Goal: Information Seeking & Learning: Learn about a topic

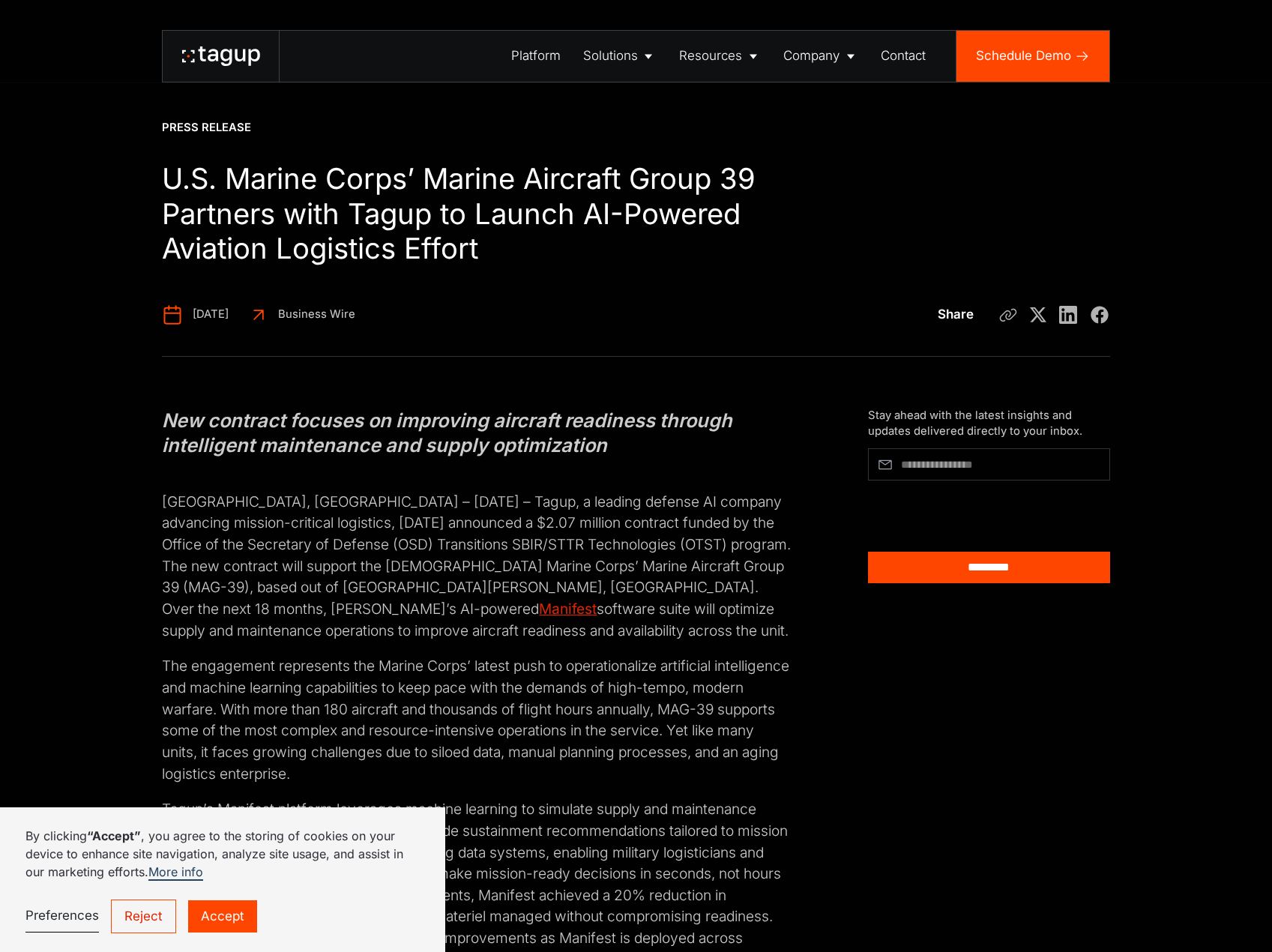
click at [146, 433] on link "Reject" at bounding box center [143, 916] width 65 height 33
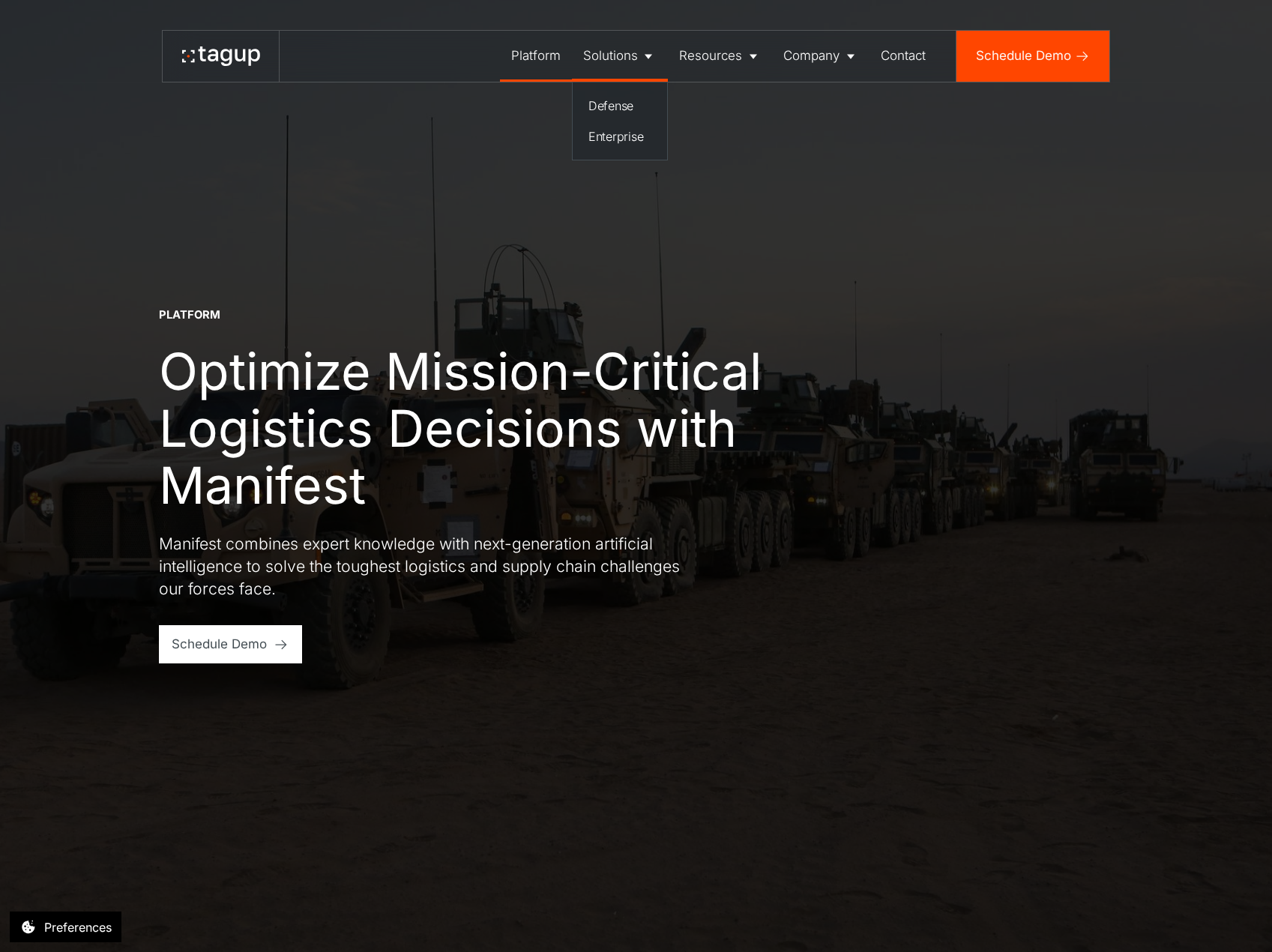
click at [607, 59] on div "Solutions" at bounding box center [610, 56] width 55 height 19
click at [624, 106] on div "Defense" at bounding box center [620, 106] width 63 height 18
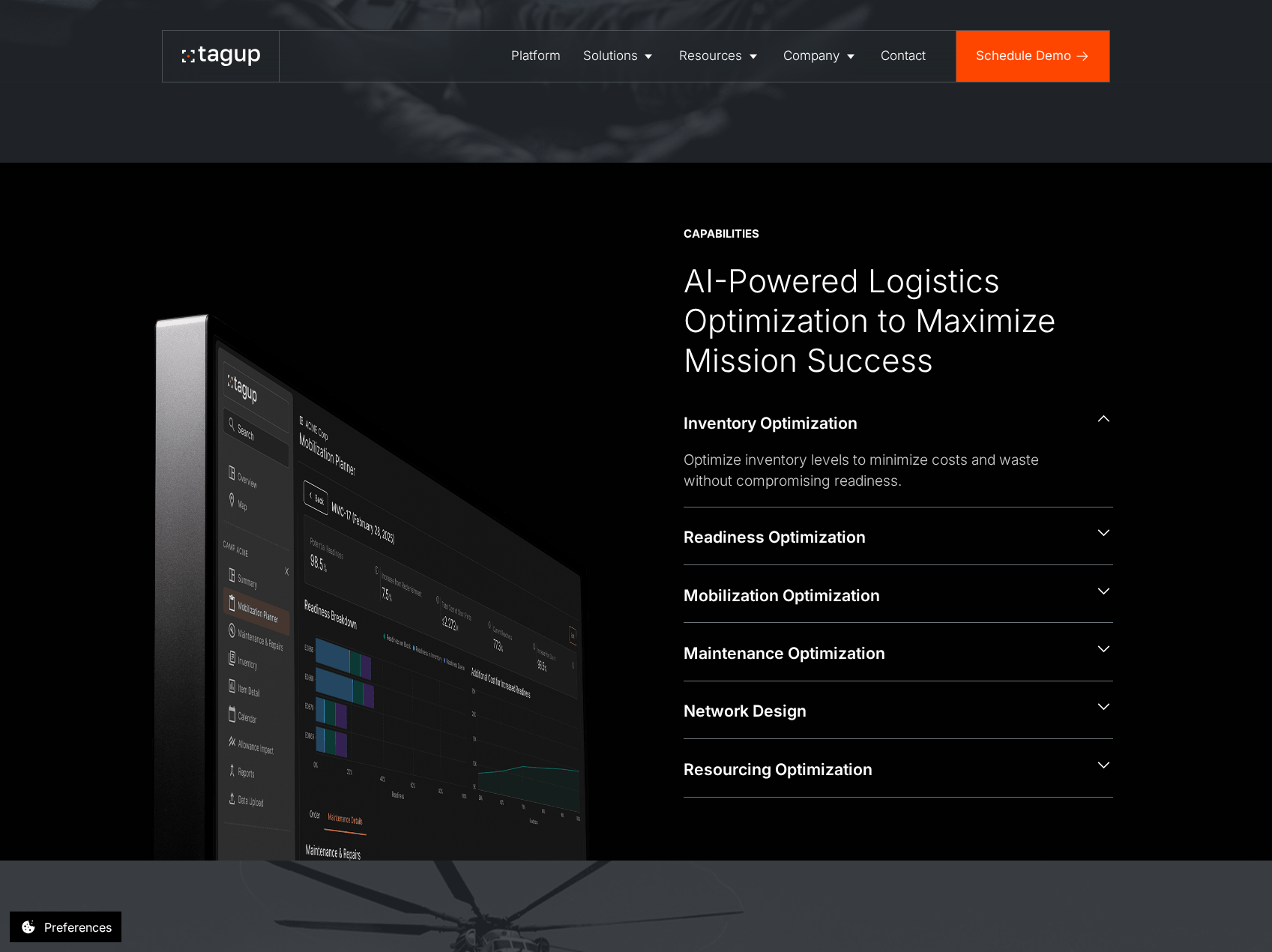
scroll to position [826, 0]
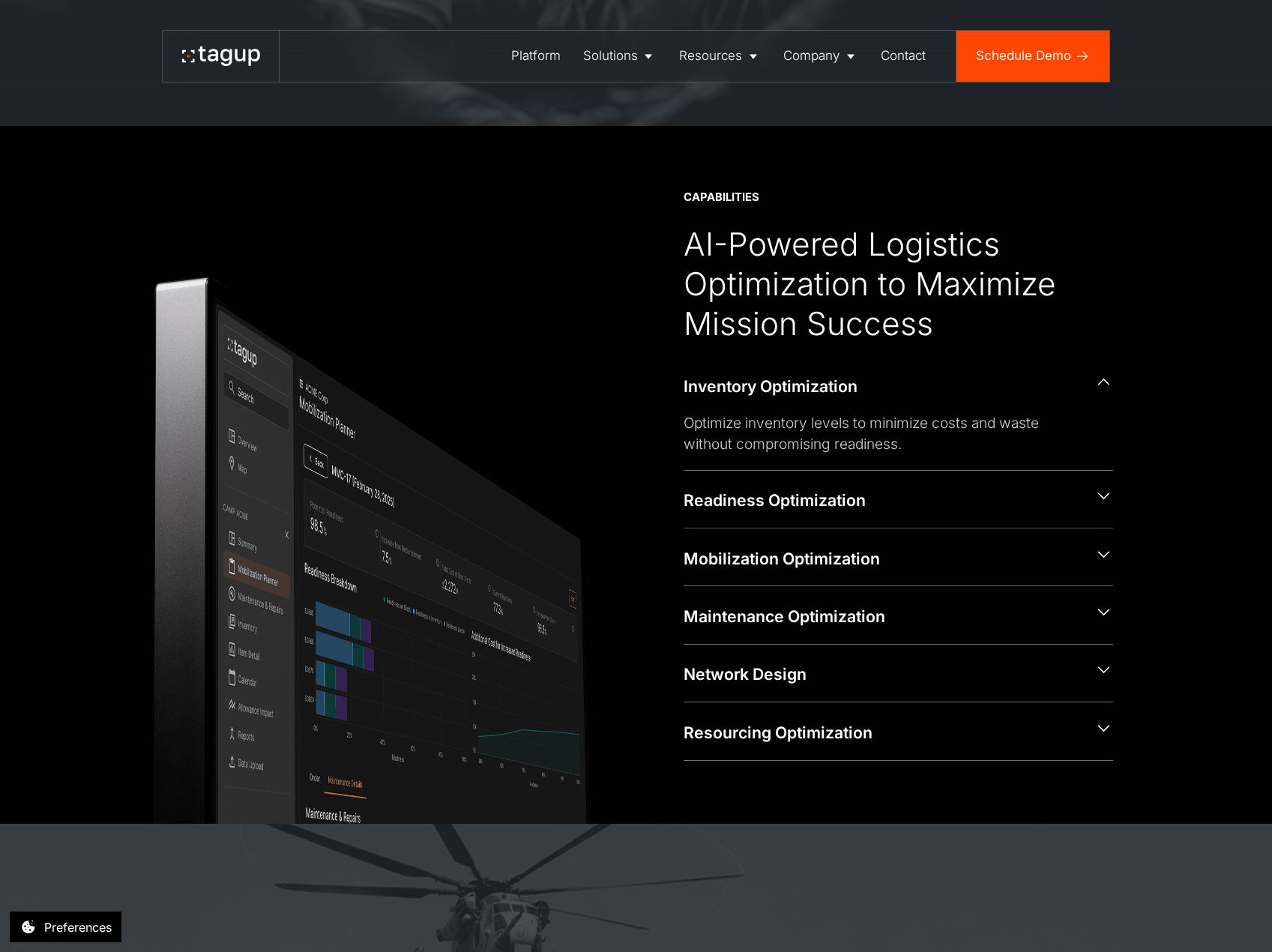
click at [1103, 495] on icon at bounding box center [1103, 496] width 19 height 19
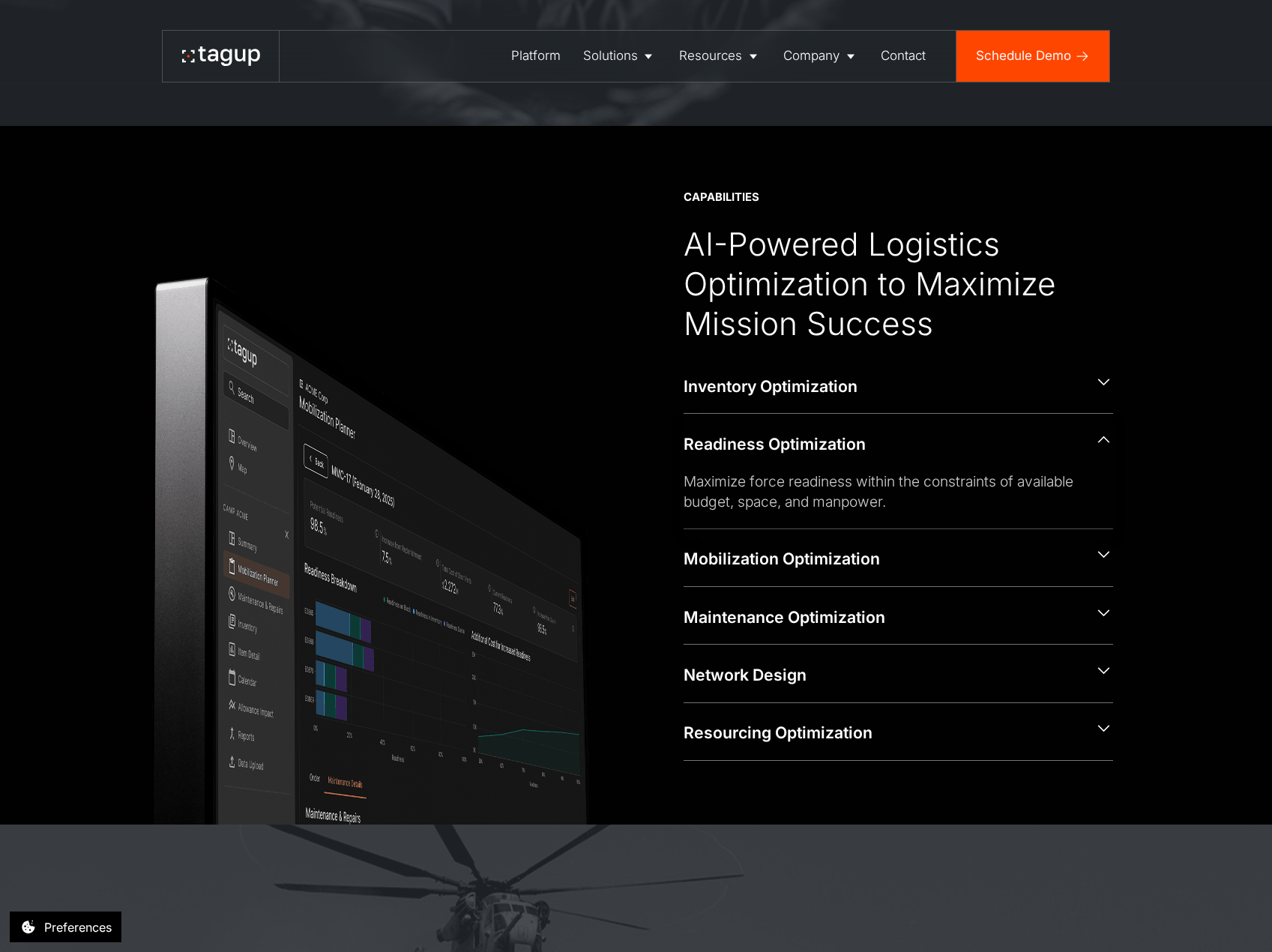
click at [1093, 469] on div "Readiness Optimization" at bounding box center [898, 442] width 429 height 57
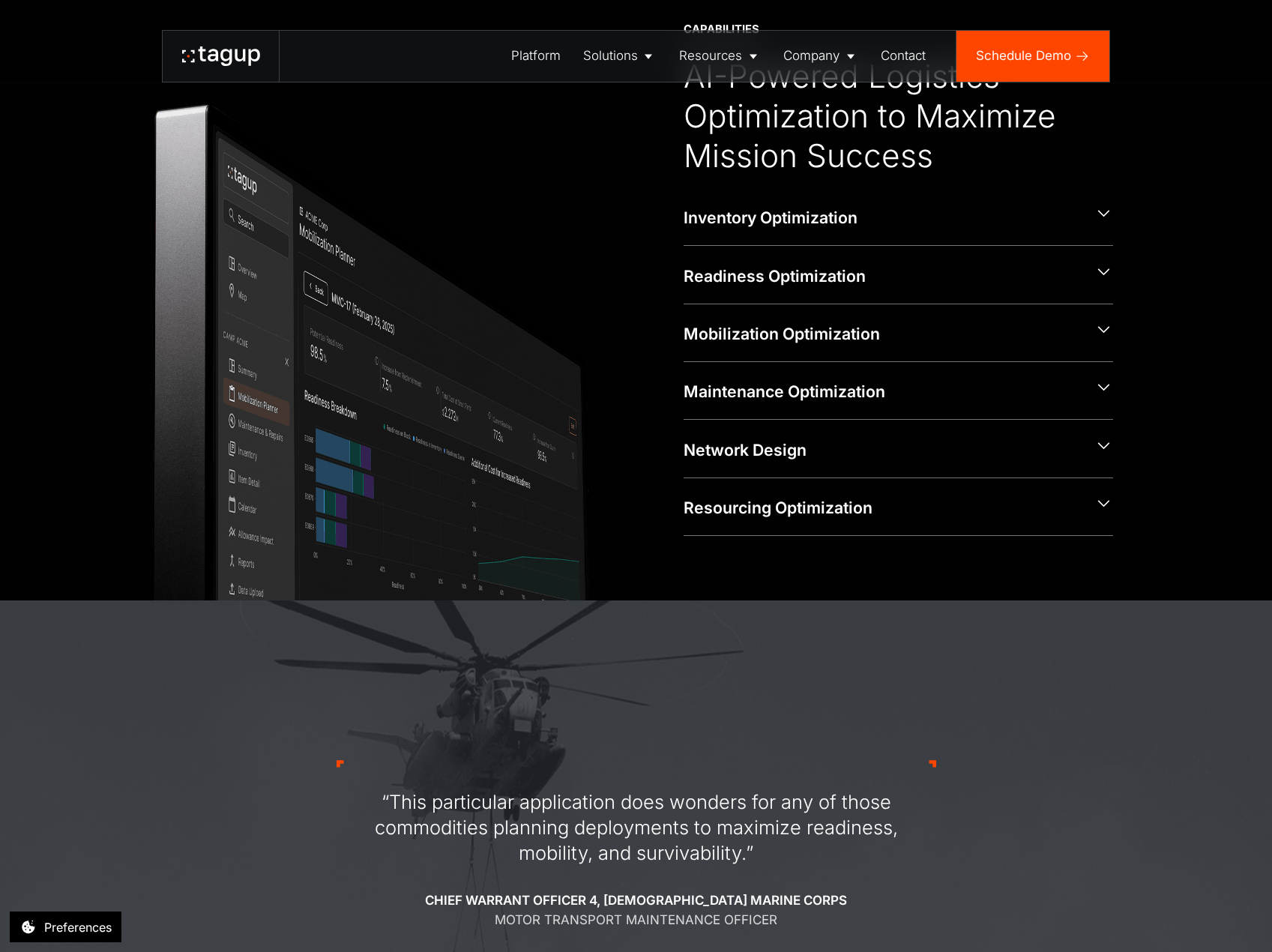
scroll to position [1206, 0]
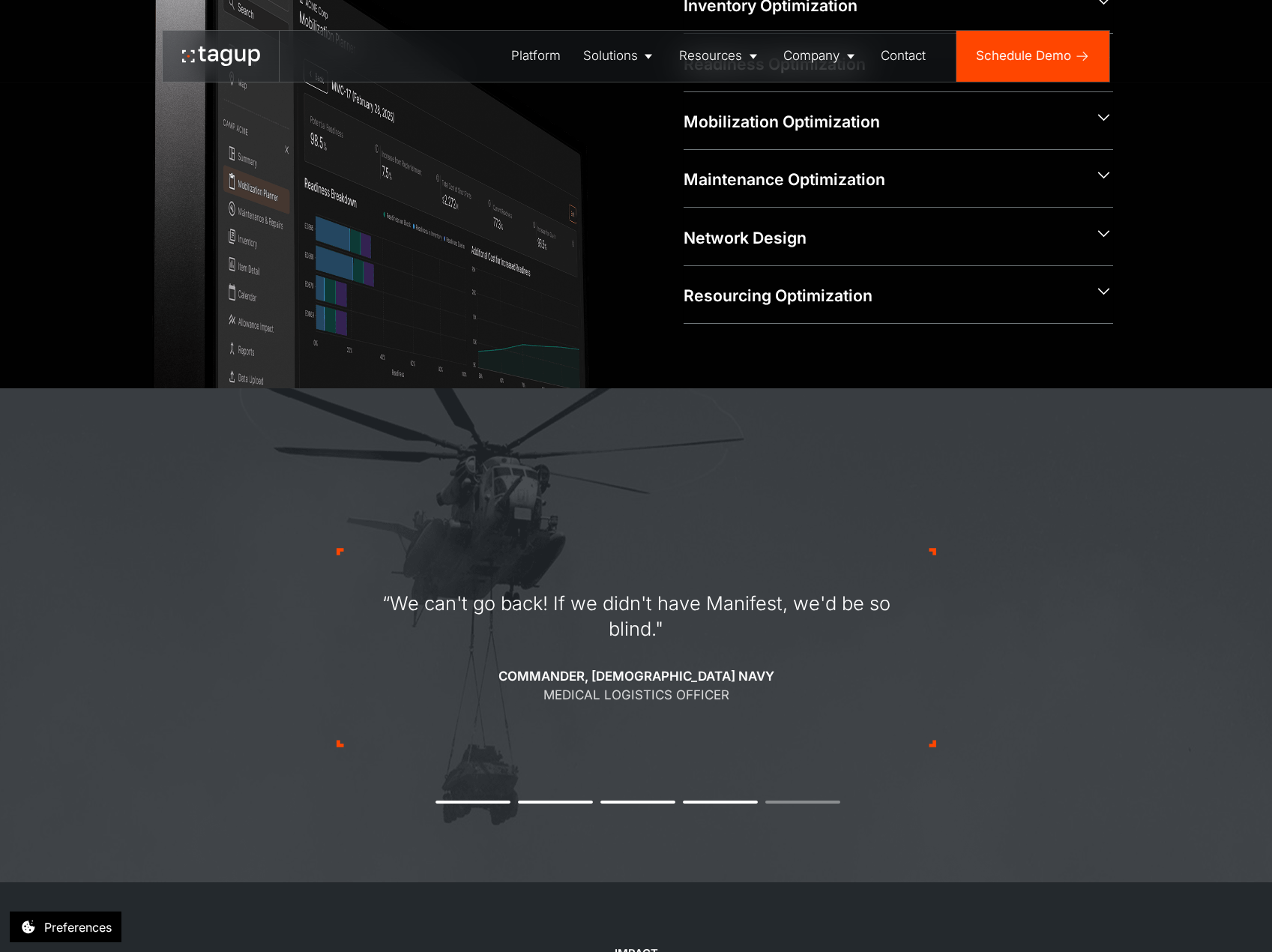
click at [391, 677] on div "“We can't go back! If we didn't have Manifest, we'd be so blind." Commander, U.…" at bounding box center [636, 648] width 561 height 115
click at [629, 809] on div "“We can't go back! If we didn't have Manifest, we'd be so blind." Commander, U.…" at bounding box center [636, 648] width 600 height 341
click at [630, 803] on button "3" at bounding box center [637, 802] width 75 height 3
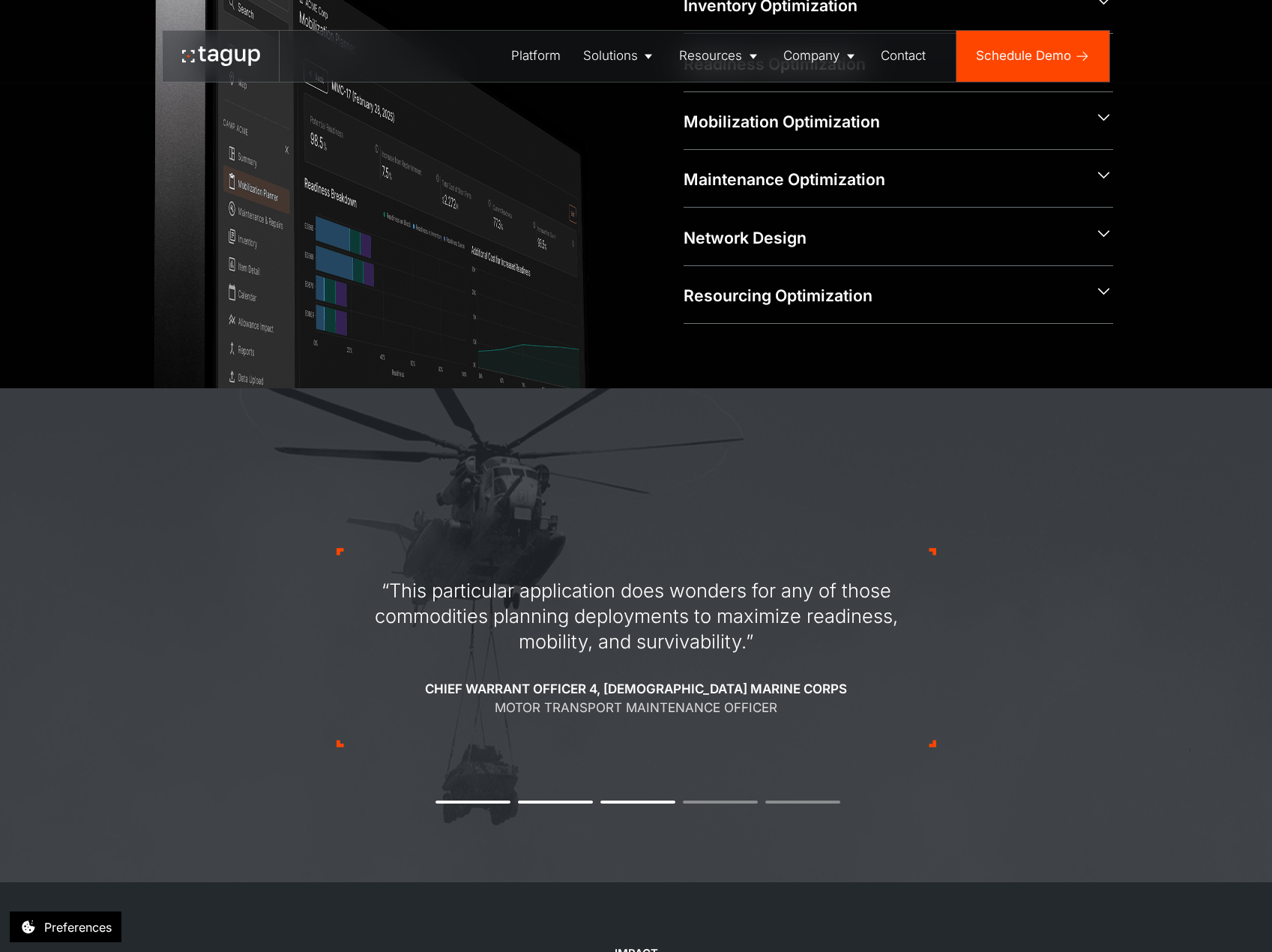
click at [540, 803] on button "2" at bounding box center [555, 802] width 75 height 3
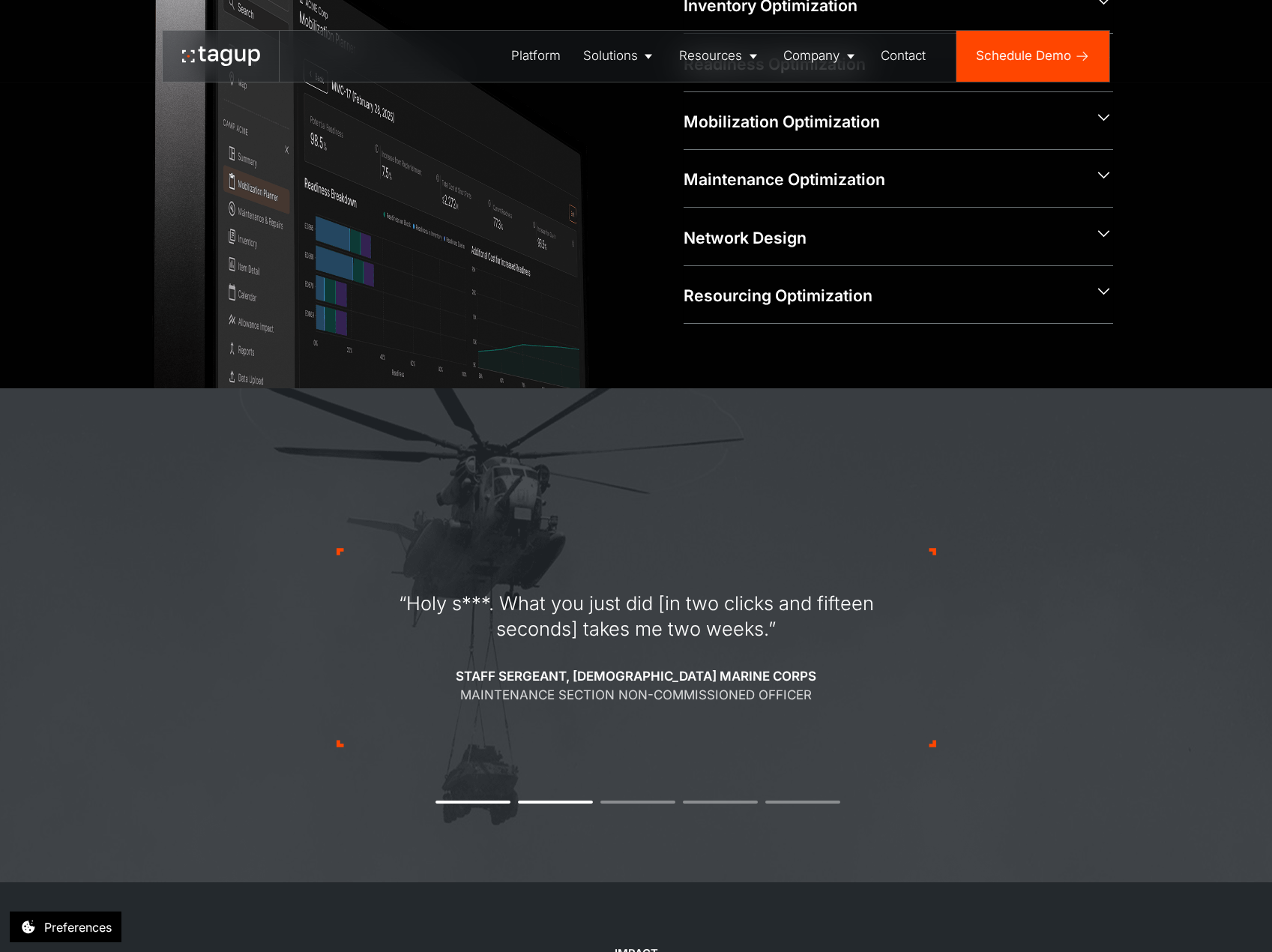
click at [474, 803] on button "1" at bounding box center [473, 802] width 75 height 3
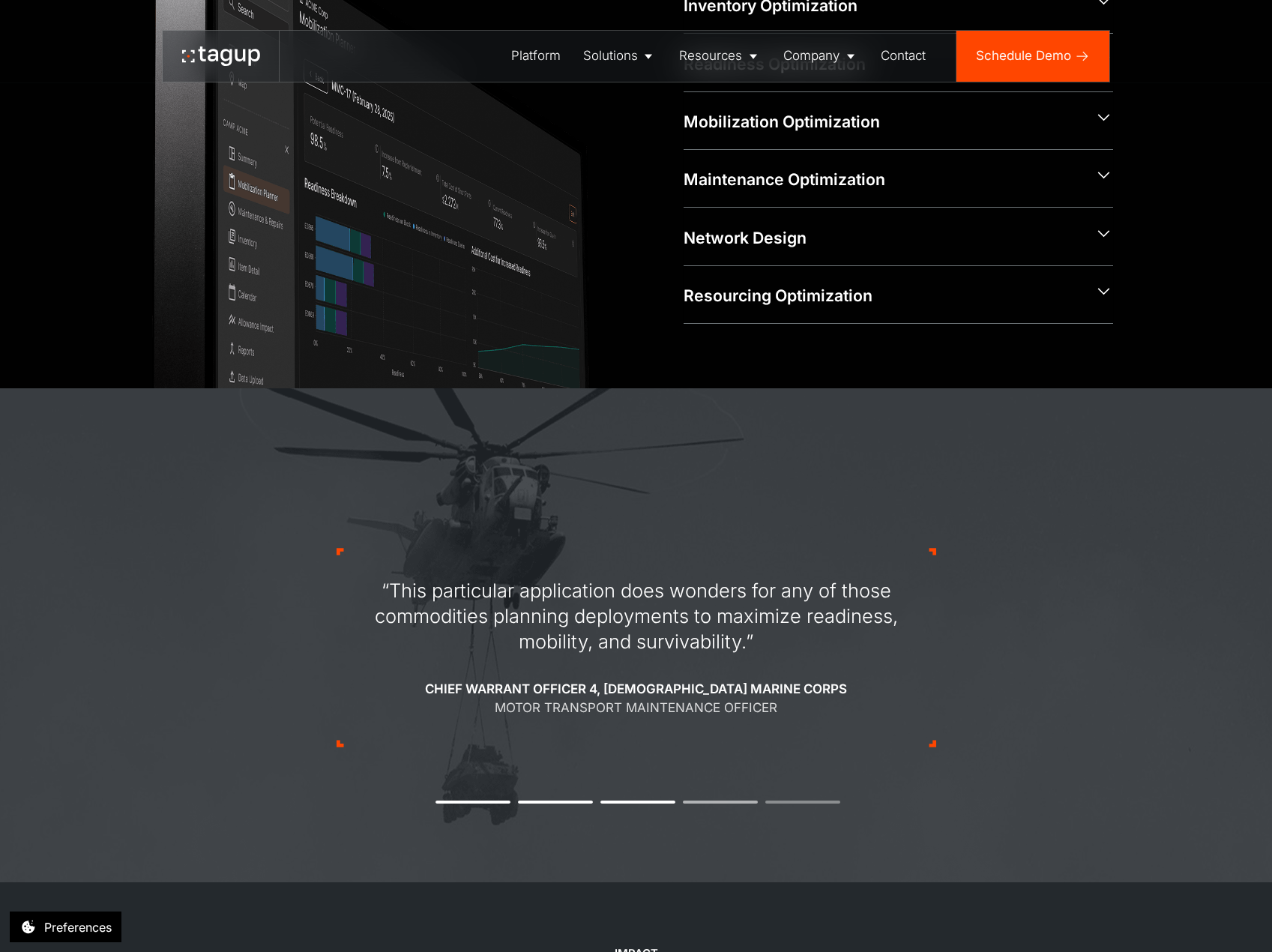
click at [702, 803] on li "4" at bounding box center [720, 802] width 75 height 3
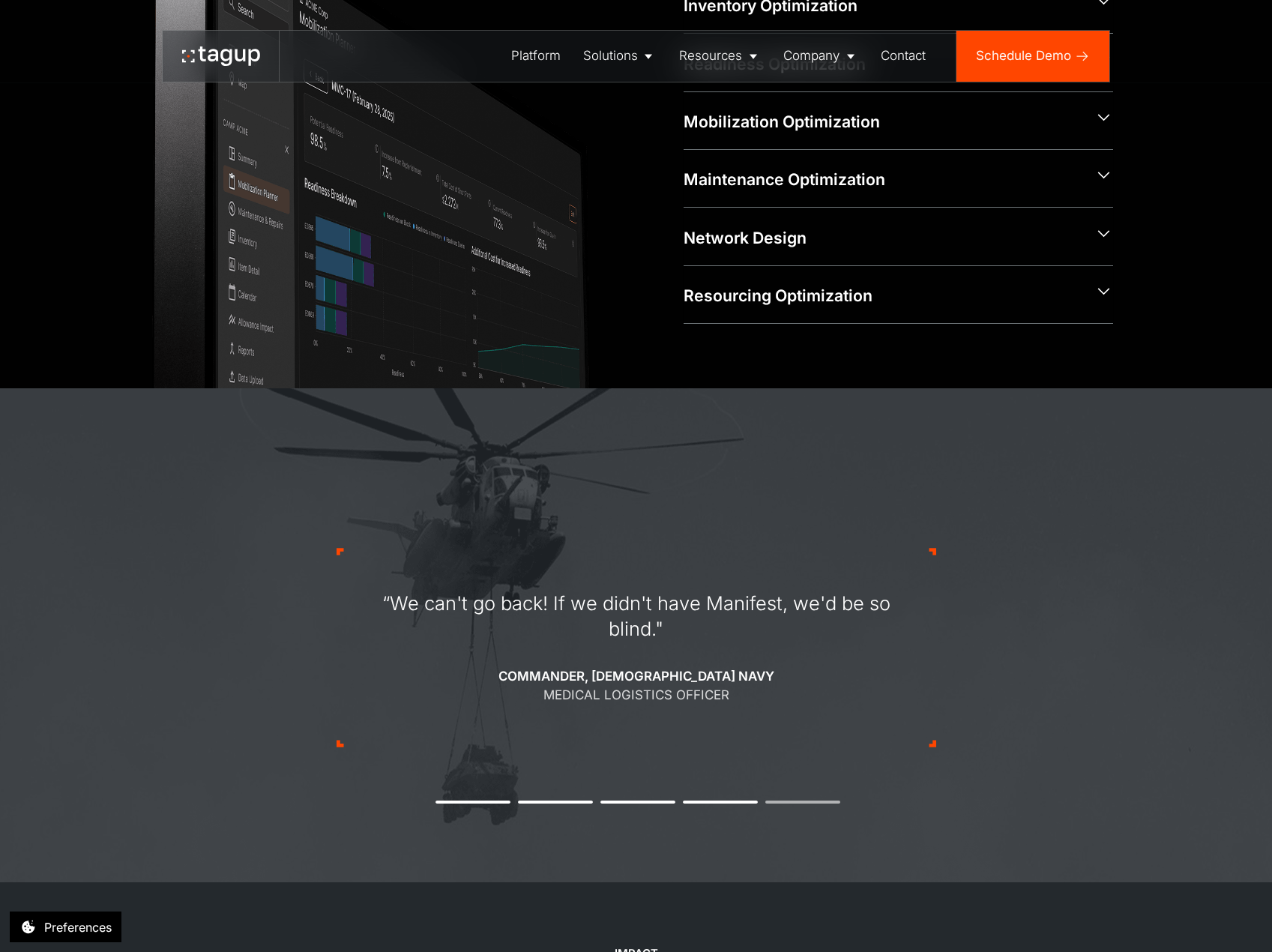
click at [782, 803] on li "5" at bounding box center [802, 802] width 75 height 3
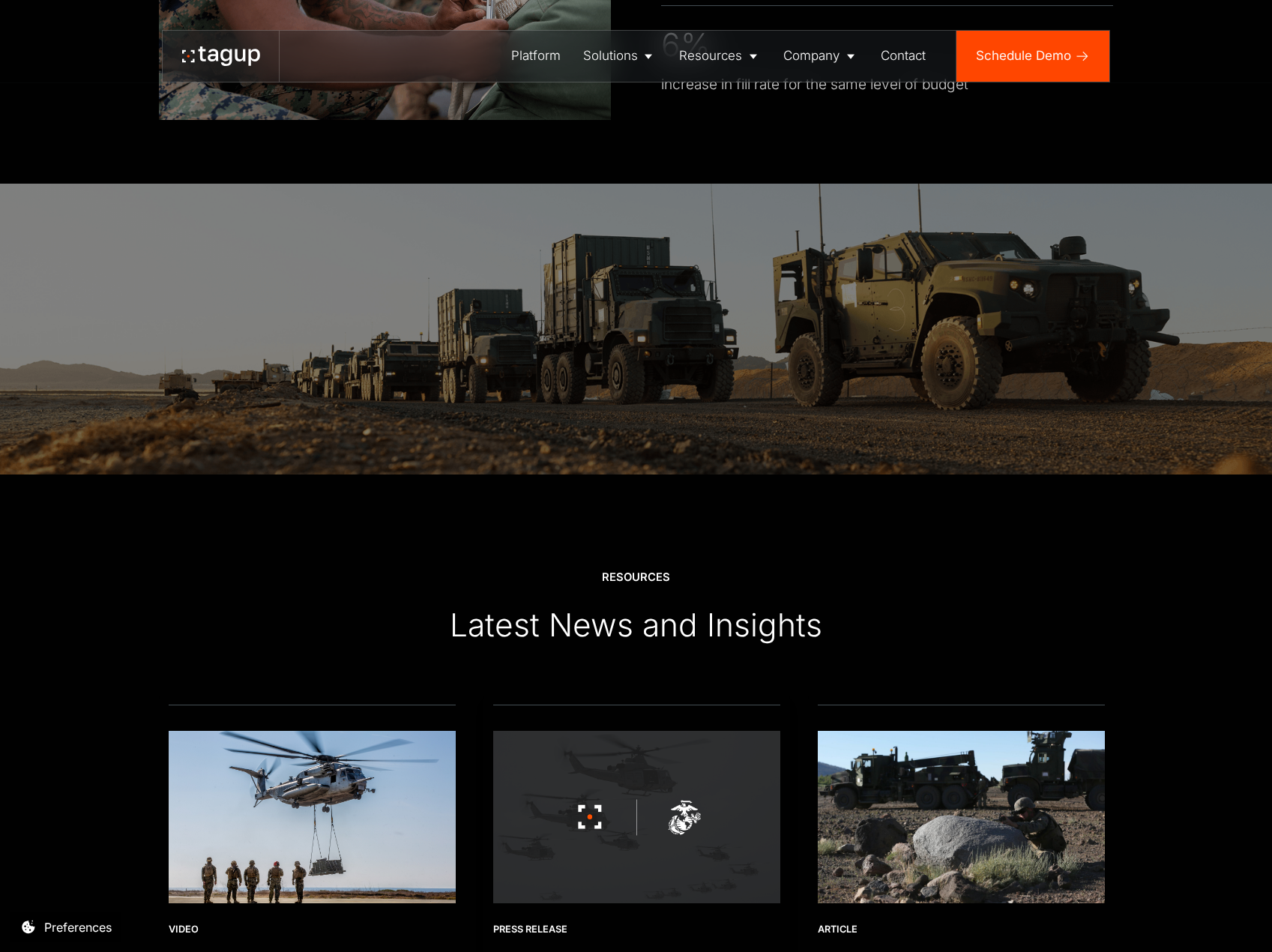
scroll to position [4571, 0]
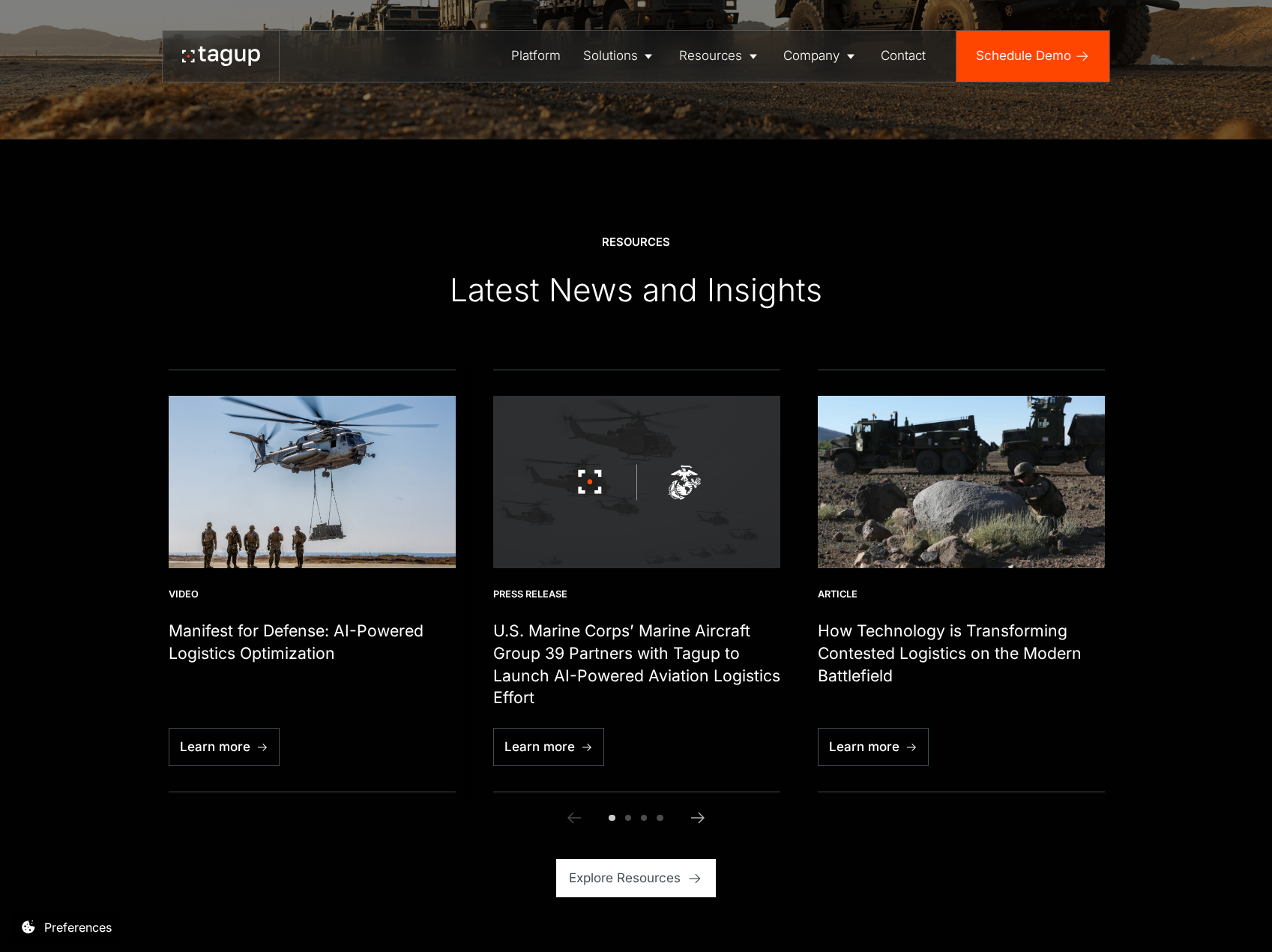
click at [232, 591] on div "Video Manifest for Defense: AI-Powered Logistics Optimization Defense Video Lea…" at bounding box center [312, 680] width 288 height 223
click at [237, 664] on h1 "Manifest for Defense: AI-Powered Logistics Optimization" at bounding box center [312, 642] width 288 height 44
click at [244, 790] on div "Video Manifest for Defense: AI-Powered Logistics Optimization Defense Video Lea…" at bounding box center [312, 680] width 288 height 223
click at [245, 766] on link "Learn more" at bounding box center [223, 747] width 111 height 39
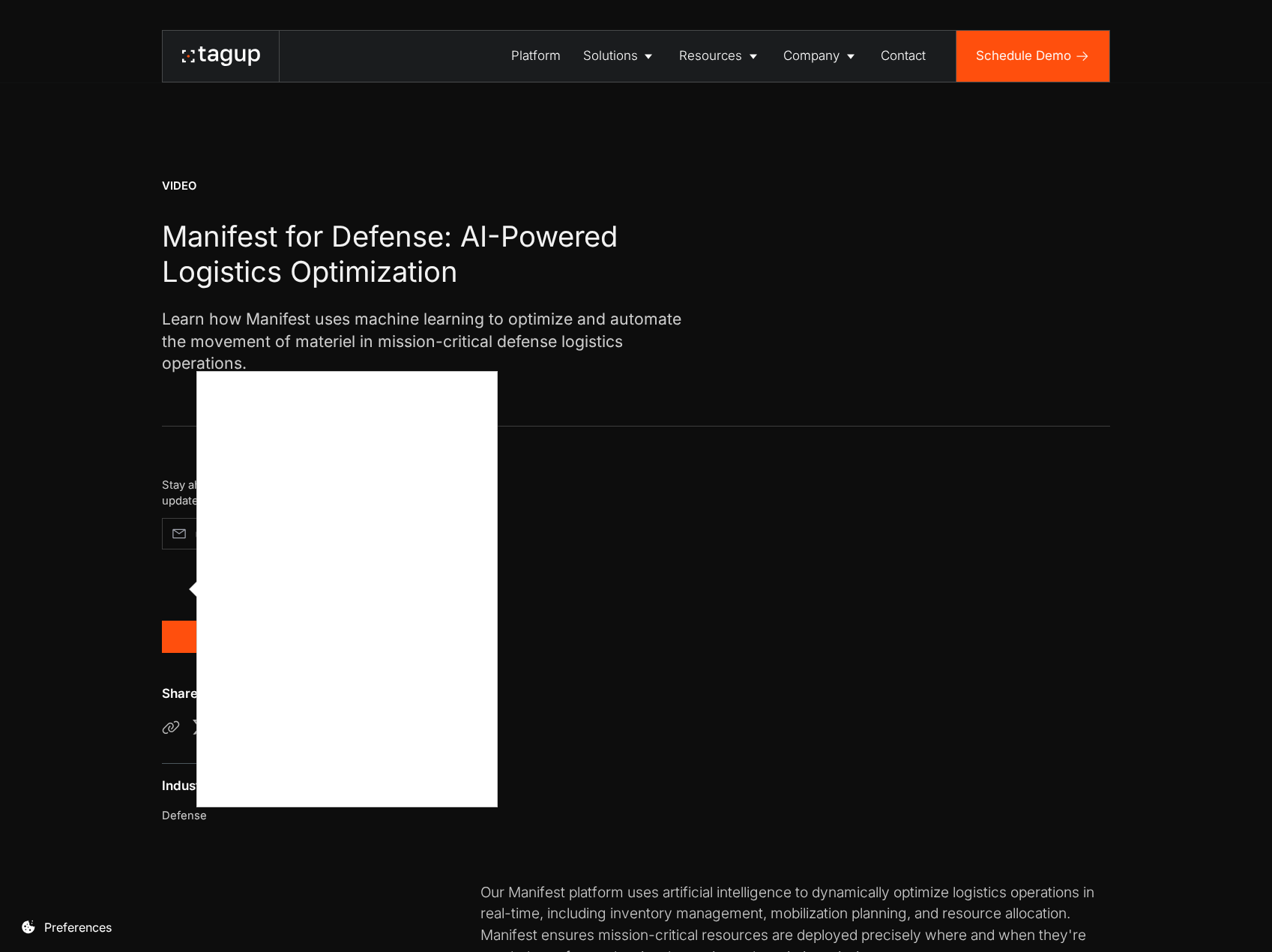
drag, startPoint x: 550, startPoint y: 411, endPoint x: 510, endPoint y: 478, distance: 78.0
click at [553, 411] on div at bounding box center [636, 476] width 1272 height 952
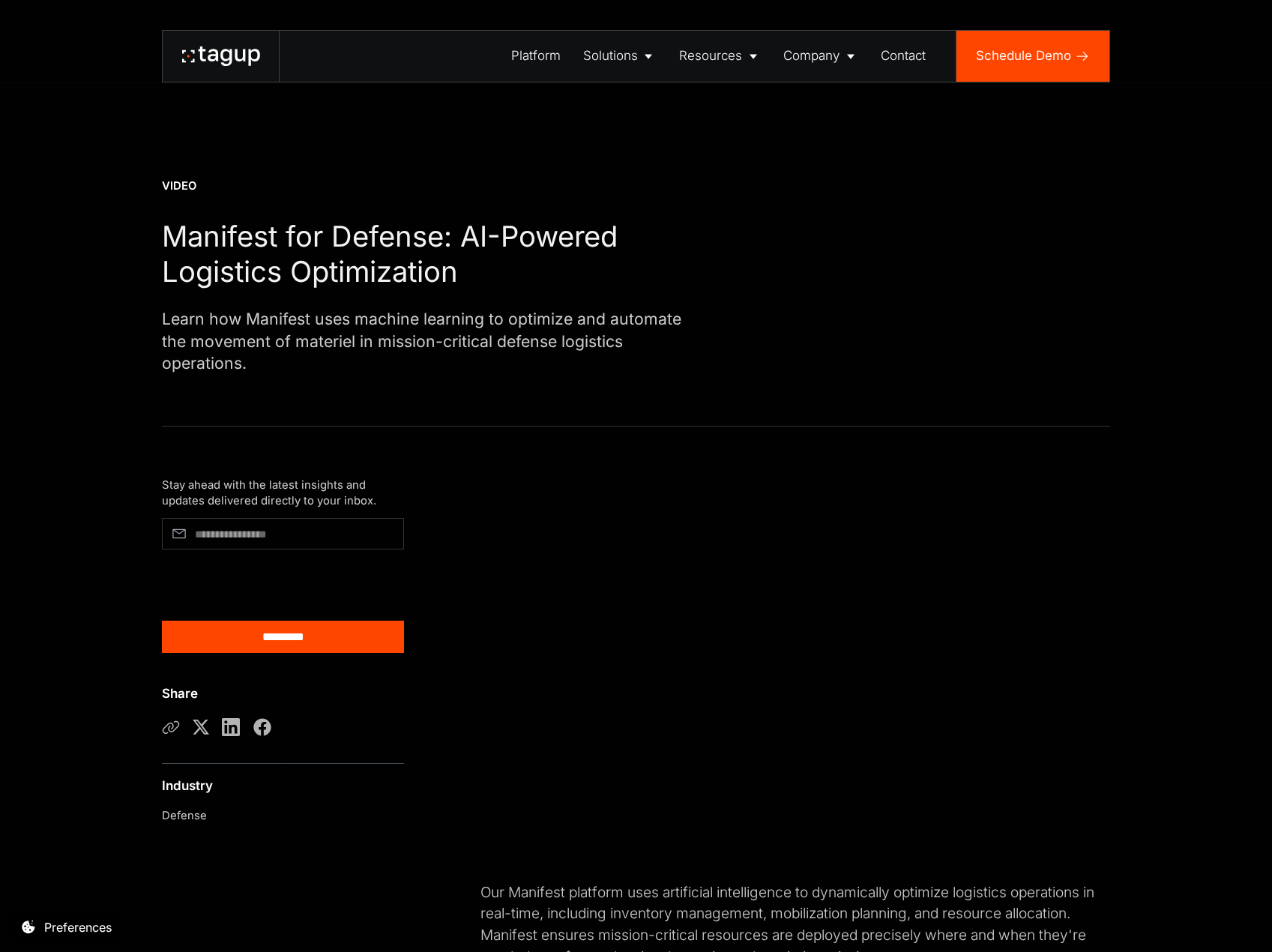
click at [1201, 483] on div "Stay ahead with the latest insights and updates delivered directly to your inbo…" at bounding box center [635, 752] width 1208 height 650
